Goal: Task Accomplishment & Management: Use online tool/utility

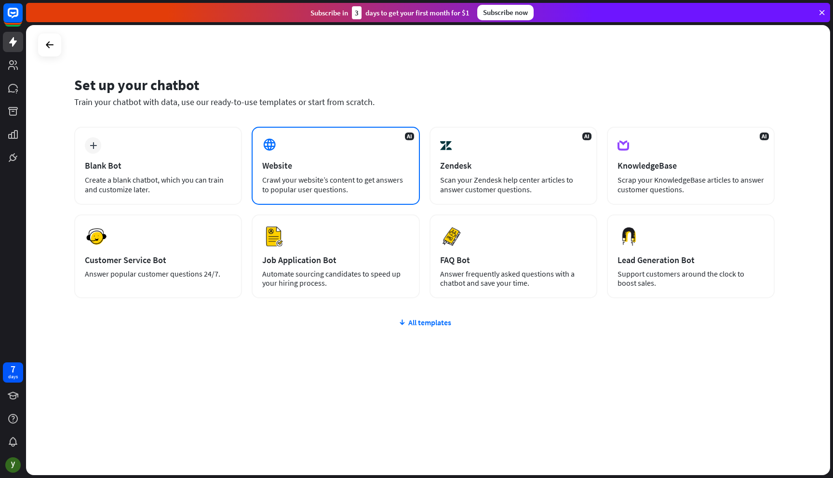
click at [360, 150] on div "AI Website Crawl your website’s content to get answers to popular user question…" at bounding box center [336, 166] width 168 height 78
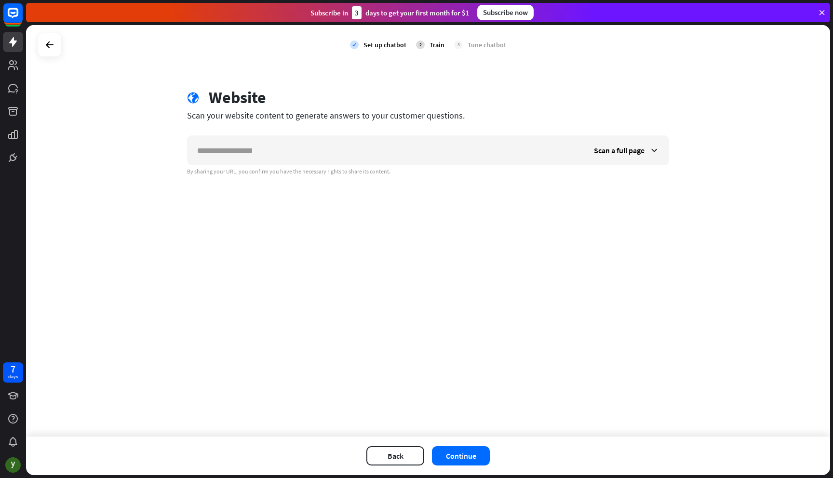
click at [360, 150] on input "text" at bounding box center [385, 150] width 397 height 29
type input "**********"
click at [634, 150] on span "Scan a full page" at bounding box center [619, 151] width 51 height 10
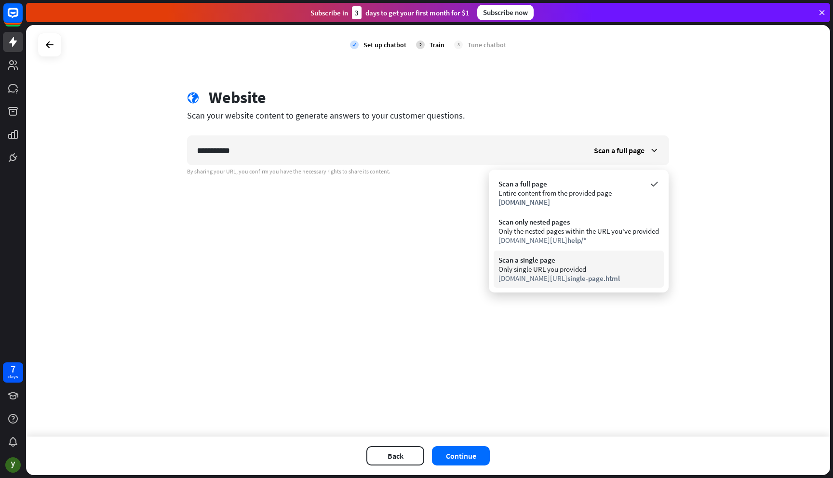
click at [541, 274] on div "[DOMAIN_NAME][URL] single-page.html" at bounding box center [578, 278] width 160 height 9
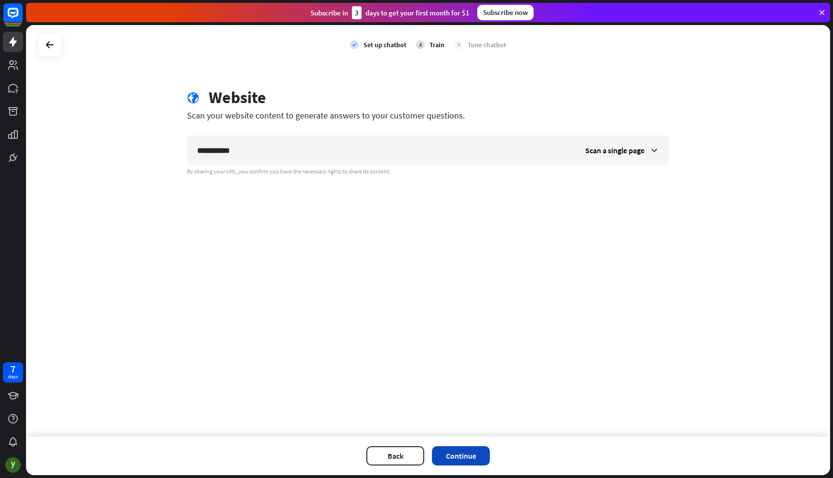
click at [460, 447] on button "Continue" at bounding box center [461, 455] width 58 height 19
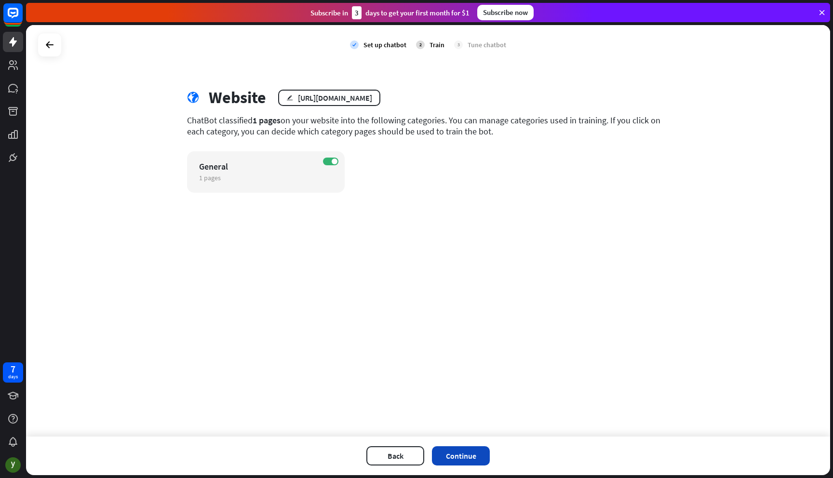
click at [464, 459] on button "Continue" at bounding box center [461, 455] width 58 height 19
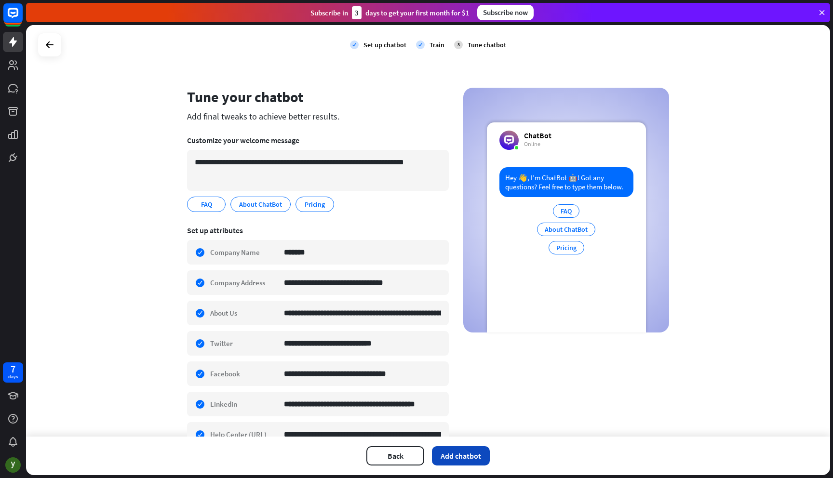
click at [461, 455] on button "Add chatbot" at bounding box center [461, 455] width 58 height 19
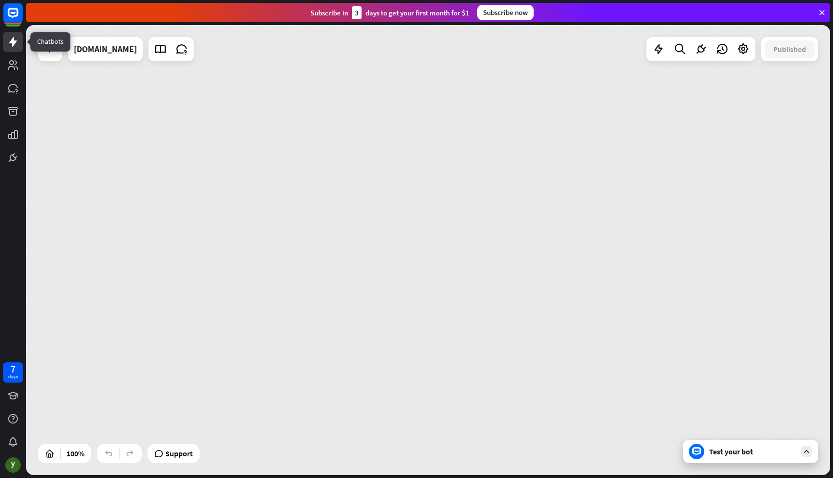
click at [6, 50] on link at bounding box center [13, 42] width 20 height 20
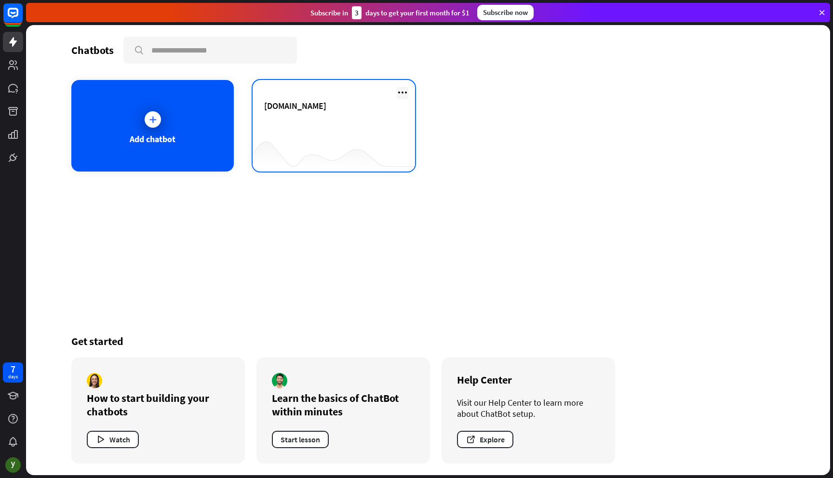
click at [407, 91] on icon at bounding box center [403, 93] width 12 height 12
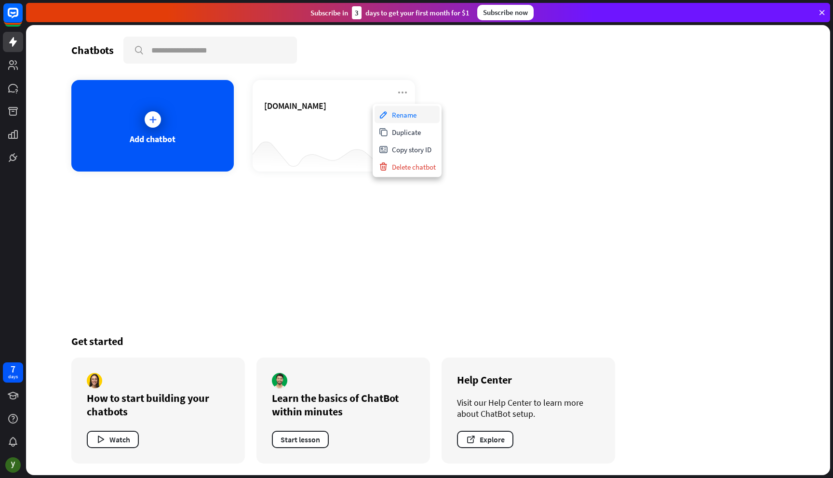
click at [414, 115] on div "Rename" at bounding box center [406, 114] width 65 height 17
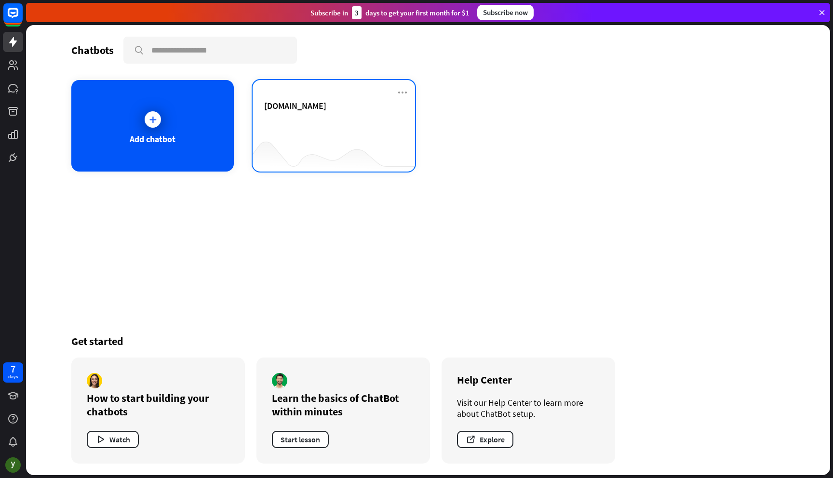
click at [369, 117] on div "[DOMAIN_NAME]" at bounding box center [333, 117] width 139 height 34
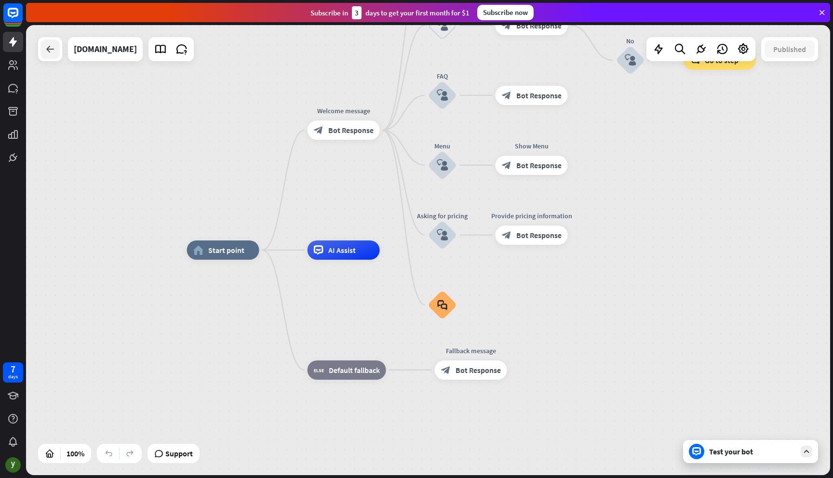
click at [53, 46] on icon at bounding box center [50, 49] width 12 height 12
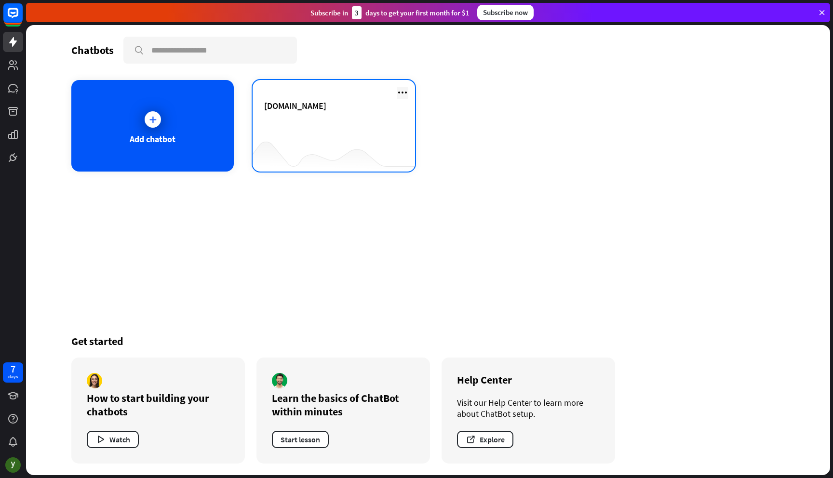
click at [399, 95] on icon at bounding box center [403, 93] width 12 height 12
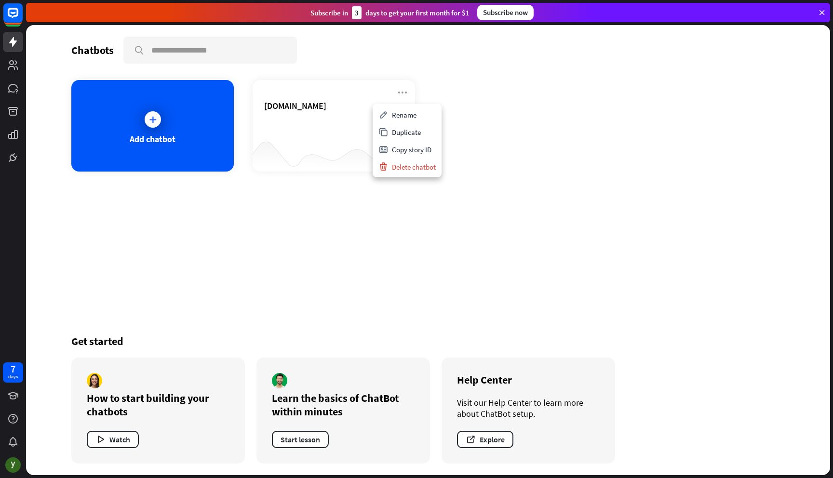
click at [621, 77] on div "Chatbots search Add chatbot [DOMAIN_NAME] Get started How to start building you…" at bounding box center [427, 250] width 771 height 450
click at [825, 14] on icon at bounding box center [821, 12] width 9 height 9
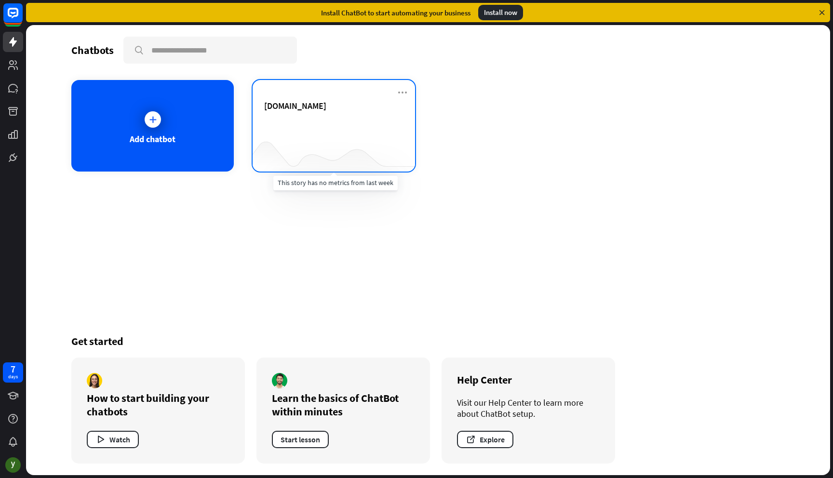
click at [378, 140] on div at bounding box center [334, 152] width 162 height 37
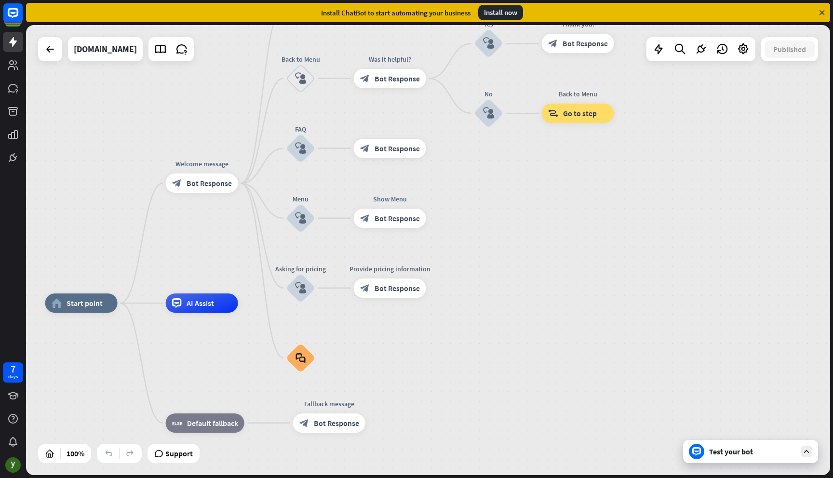
drag, startPoint x: 585, startPoint y: 297, endPoint x: 411, endPoint y: 361, distance: 185.2
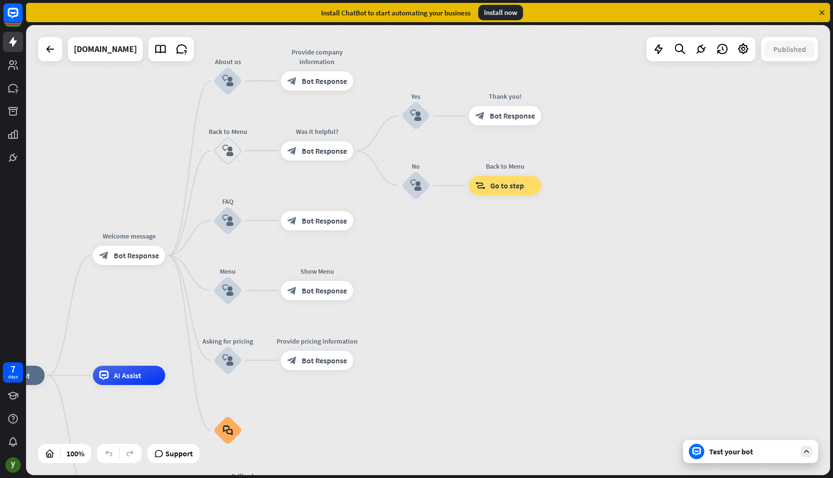
drag, startPoint x: 557, startPoint y: 239, endPoint x: 518, endPoint y: 293, distance: 67.3
click at [517, 297] on div "home_2 Start point Welcome message block_bot_response Bot Response About us blo…" at bounding box center [428, 250] width 804 height 450
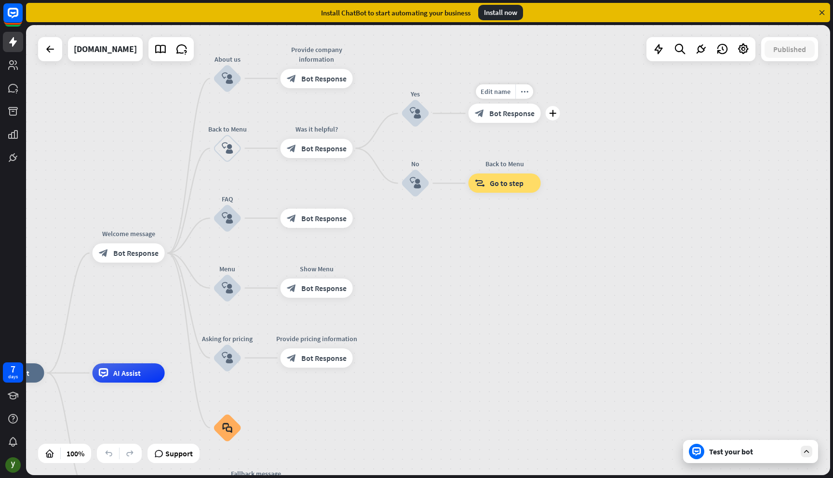
click at [500, 106] on div "block_bot_response Bot Response" at bounding box center [504, 113] width 72 height 19
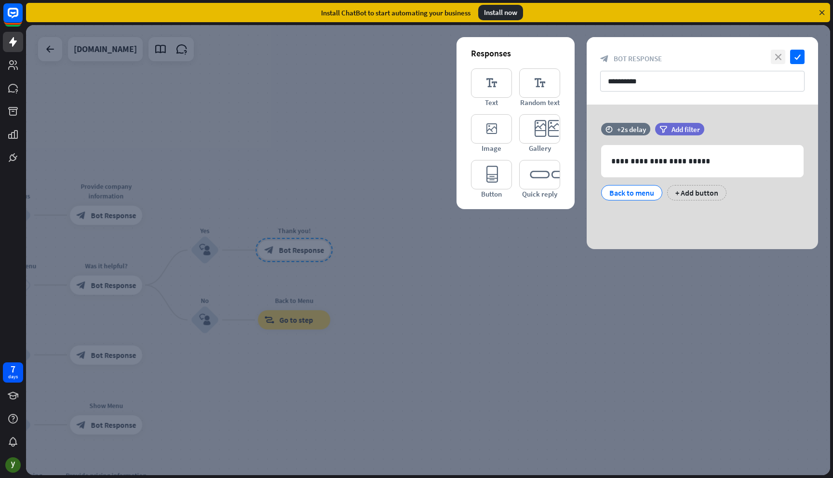
click at [779, 63] on icon "close" at bounding box center [778, 57] width 14 height 14
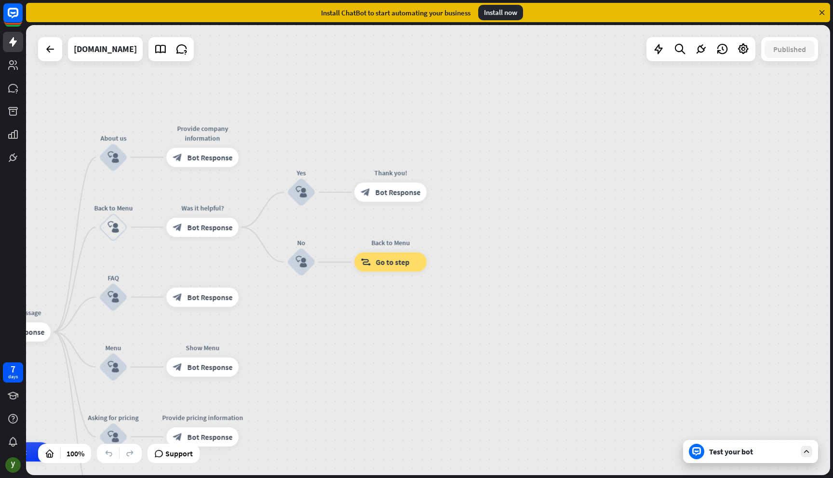
drag, startPoint x: 228, startPoint y: 80, endPoint x: 466, endPoint y: 51, distance: 240.3
click at [470, 51] on div "home_2 Start point Welcome message block_bot_response Bot Response About us blo…" at bounding box center [428, 250] width 804 height 450
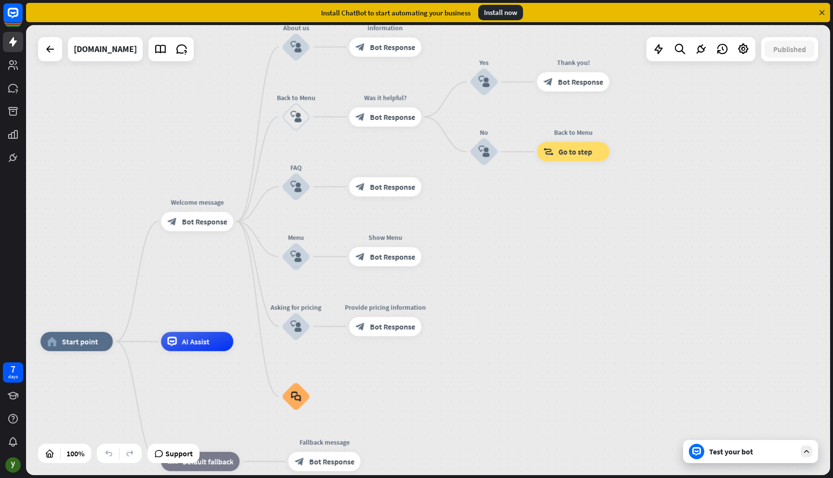
drag, startPoint x: 454, startPoint y: 146, endPoint x: 502, endPoint y: 21, distance: 134.1
click at [502, 21] on div "close Product Help First steps Get started with ChatBot Help Center Follow step…" at bounding box center [429, 239] width 807 height 478
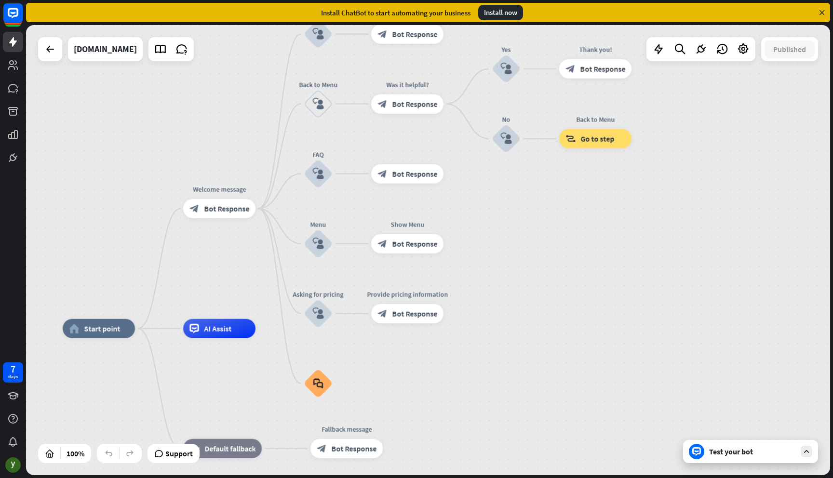
drag, startPoint x: 493, startPoint y: 253, endPoint x: 490, endPoint y: 304, distance: 51.2
click at [493, 304] on div "home_2 Start point Welcome message block_bot_response Bot Response About us blo…" at bounding box center [428, 250] width 804 height 450
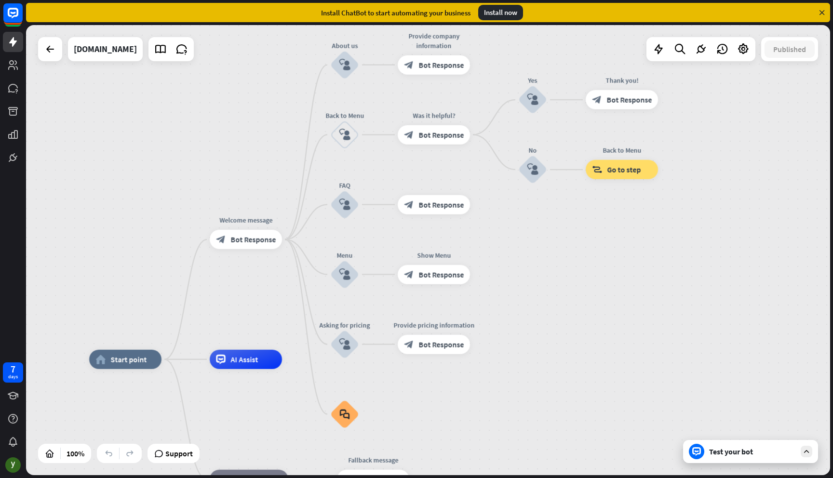
drag, startPoint x: 558, startPoint y: 286, endPoint x: 597, endPoint y: 266, distance: 44.2
click at [597, 266] on div "home_2 Start point Welcome message block_bot_response Bot Response About us blo…" at bounding box center [428, 250] width 804 height 450
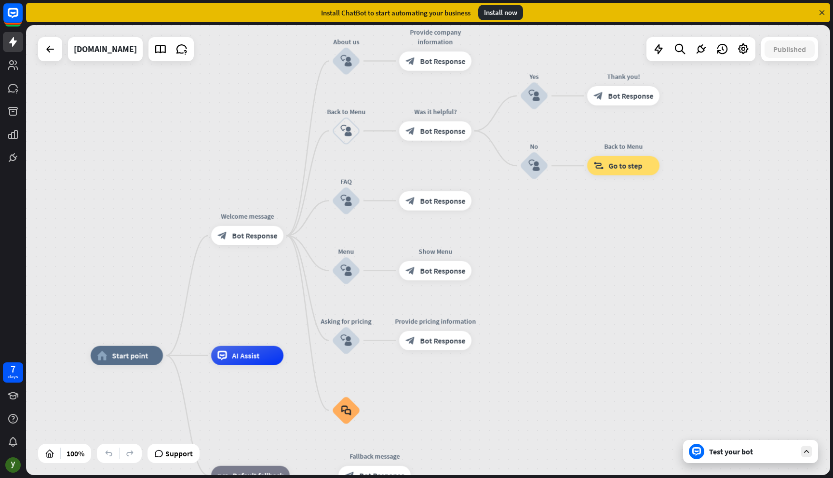
click at [0, 46] on div at bounding box center [13, 84] width 26 height 168
click at [4, 43] on link at bounding box center [13, 42] width 20 height 20
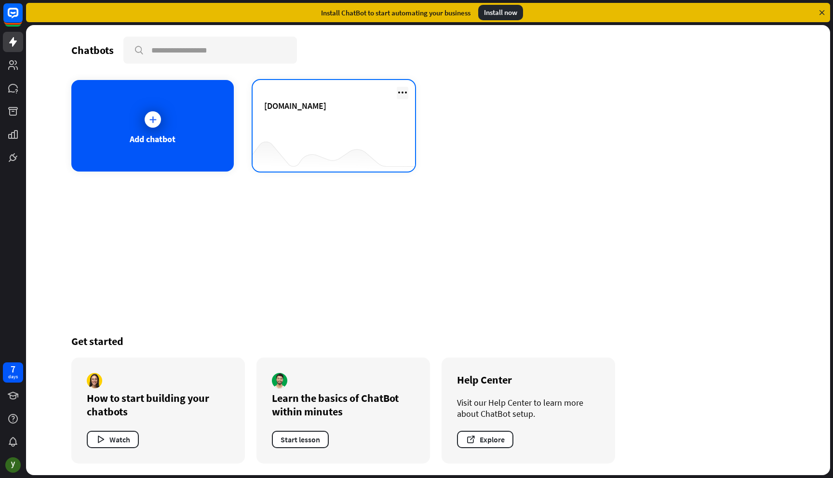
click at [403, 93] on icon at bounding box center [403, 93] width 12 height 12
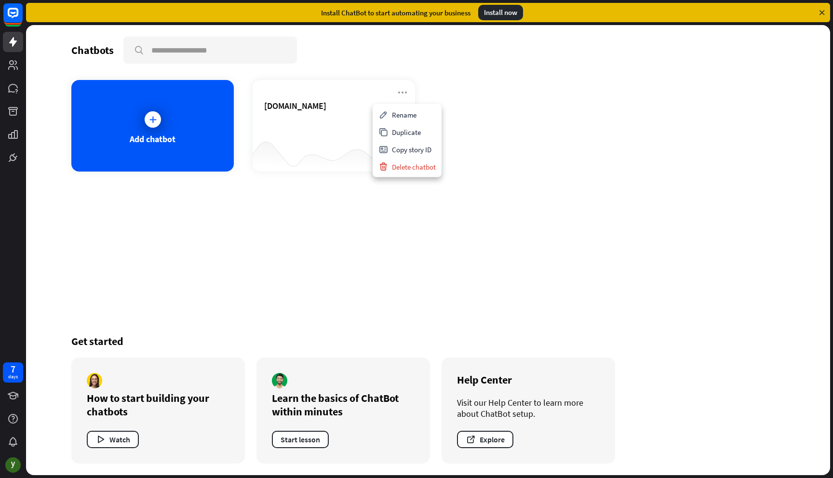
click at [409, 261] on div "Chatbots search Add chatbot [DOMAIN_NAME] Get started How to start building you…" at bounding box center [427, 250] width 771 height 450
click at [150, 114] on div at bounding box center [153, 119] width 16 height 16
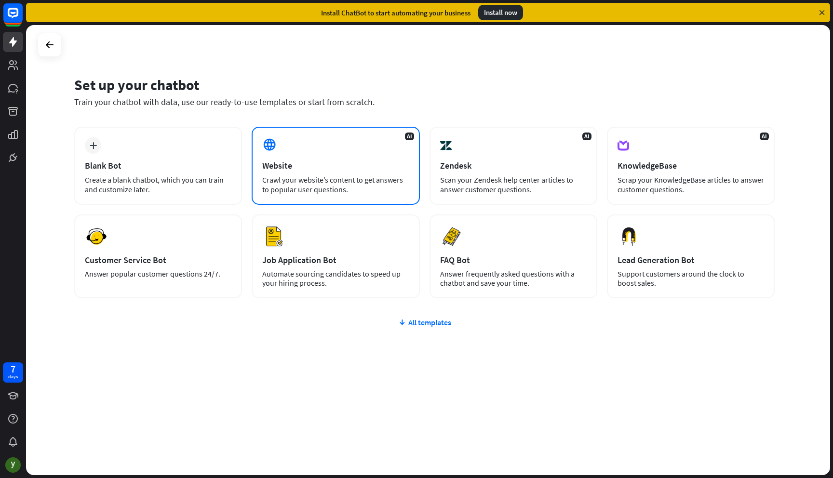
click at [330, 168] on div "Website" at bounding box center [335, 165] width 146 height 11
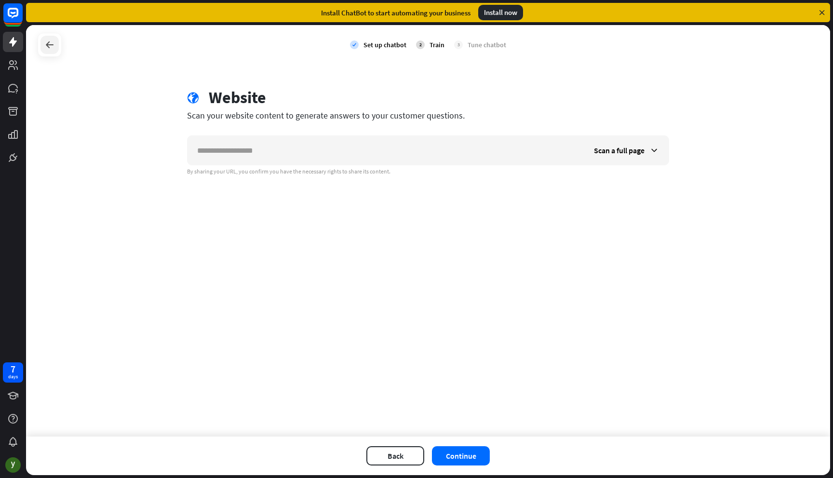
click at [48, 38] on div at bounding box center [49, 45] width 18 height 18
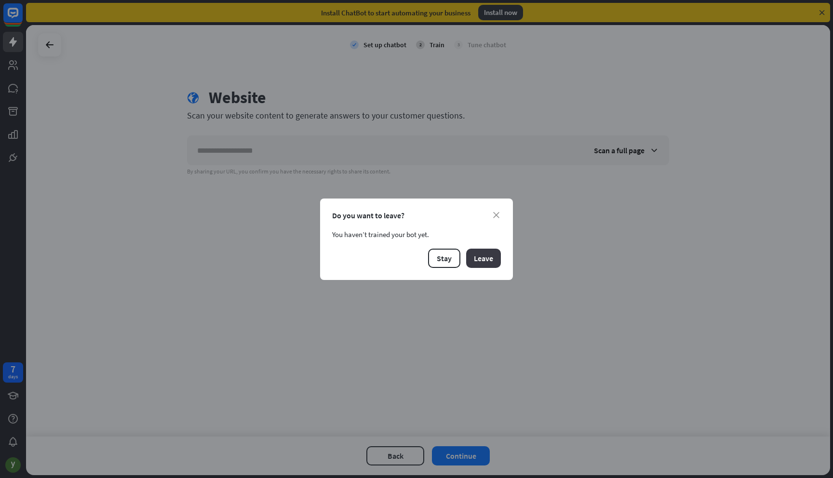
click at [476, 251] on button "Leave" at bounding box center [483, 258] width 35 height 19
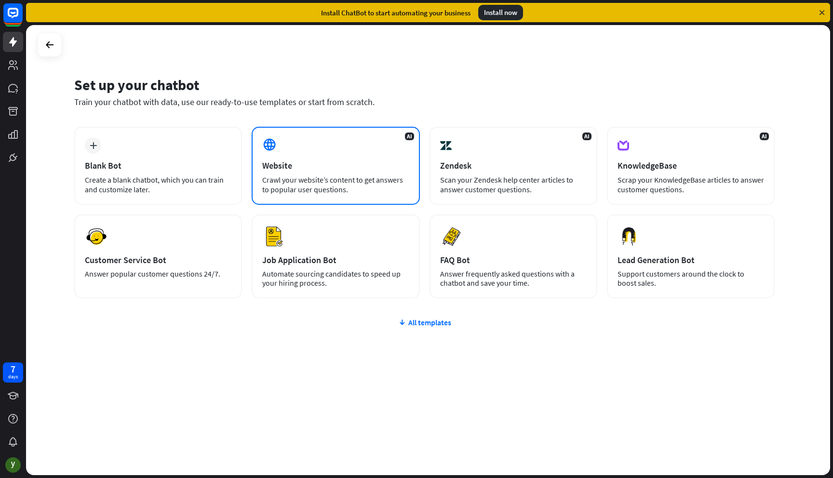
click at [281, 165] on div "Website" at bounding box center [335, 165] width 146 height 11
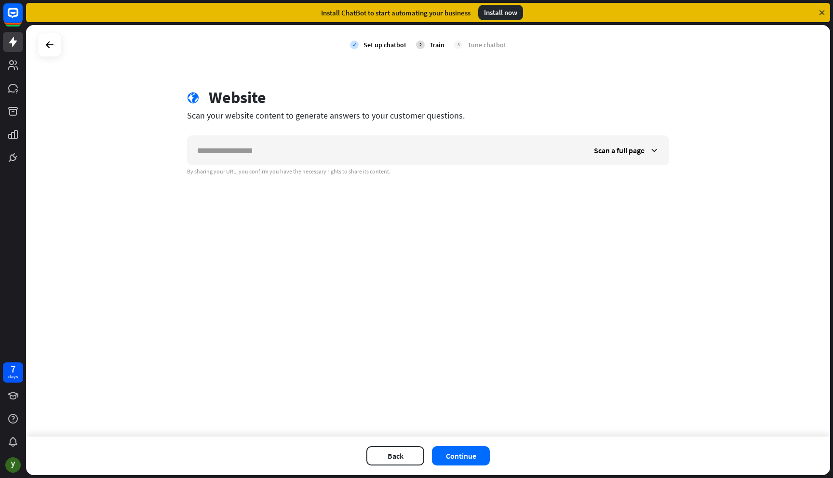
click at [4, 41] on link at bounding box center [13, 42] width 20 height 20
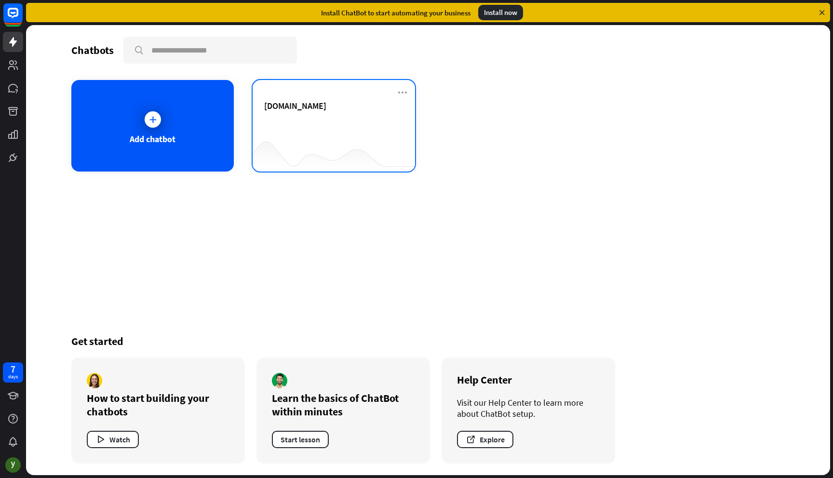
click at [351, 106] on div "[DOMAIN_NAME]" at bounding box center [333, 105] width 139 height 11
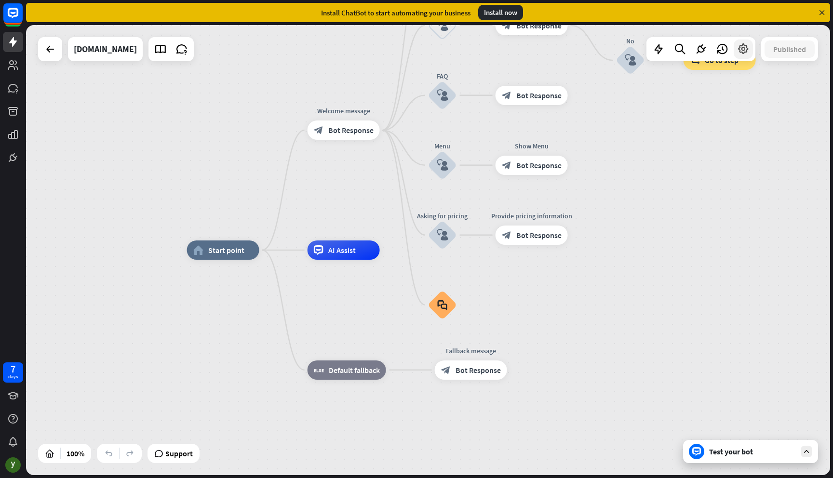
click at [742, 46] on icon at bounding box center [743, 49] width 13 height 13
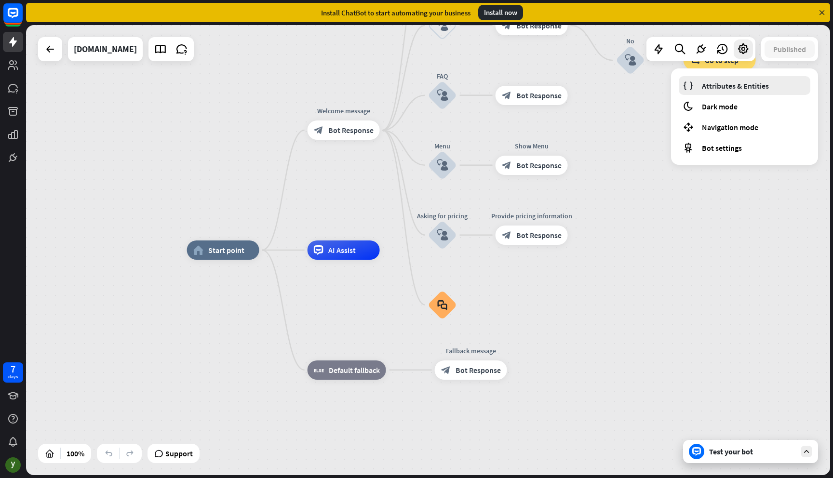
click at [722, 89] on span "Attributes & Entities" at bounding box center [735, 86] width 67 height 10
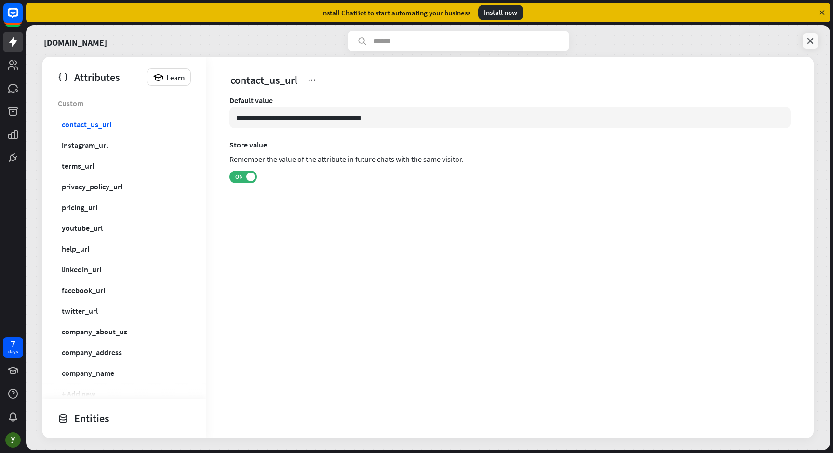
click at [805, 38] on icon at bounding box center [810, 41] width 10 height 10
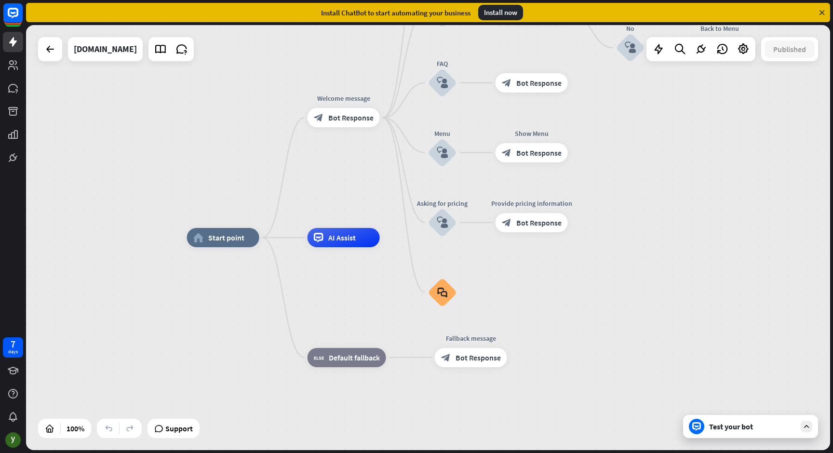
drag, startPoint x: 668, startPoint y: 293, endPoint x: 678, endPoint y: 363, distance: 70.5
click at [668, 300] on div "home_2 Start point Welcome message block_bot_response Bot Response About us blo…" at bounding box center [589, 450] width 804 height 425
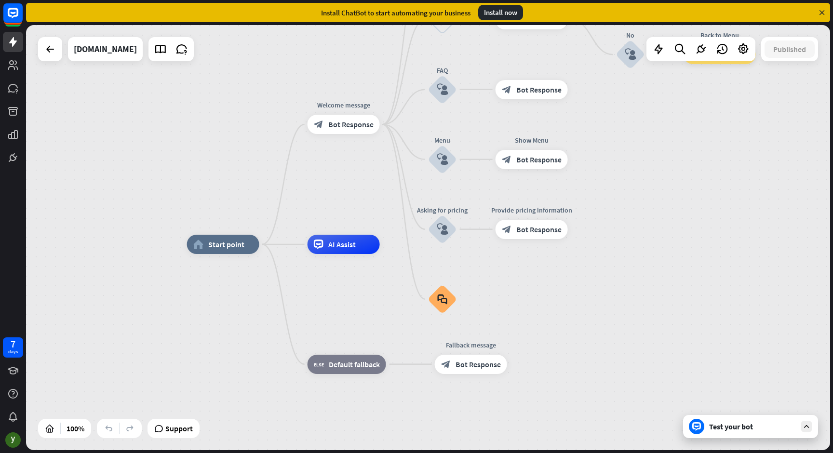
click at [727, 423] on div "Test your bot" at bounding box center [752, 427] width 87 height 10
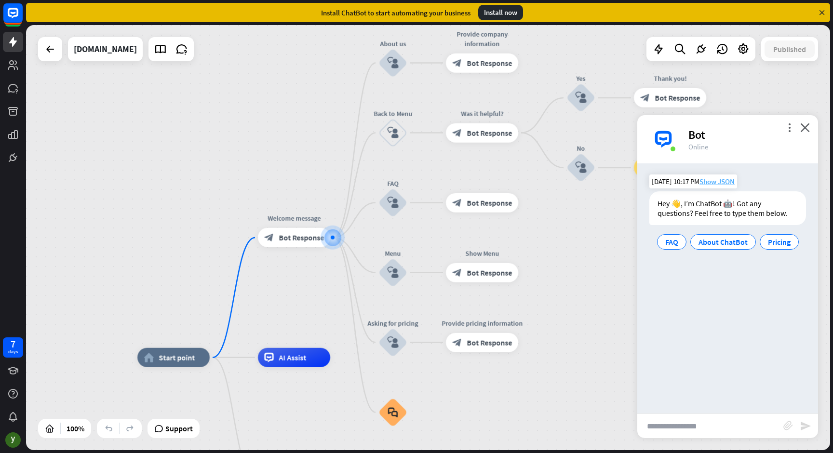
click at [718, 182] on span "Show JSON" at bounding box center [716, 181] width 35 height 9
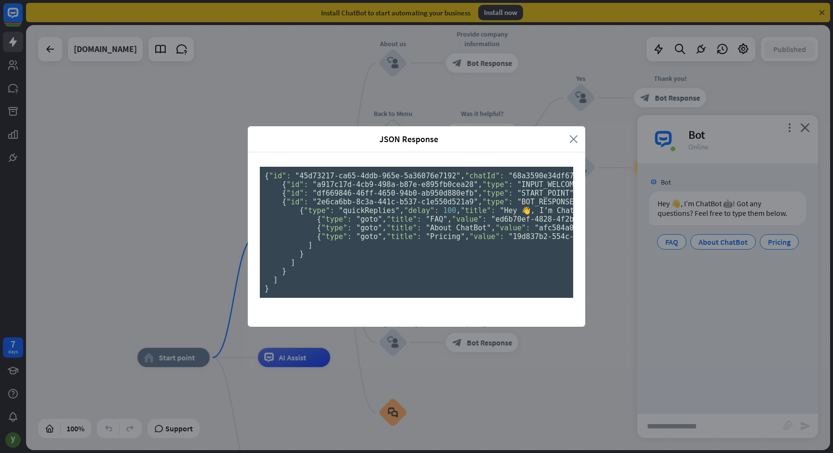
click at [575, 133] on icon "close" at bounding box center [573, 138] width 9 height 11
